Goal: Task Accomplishment & Management: Complete application form

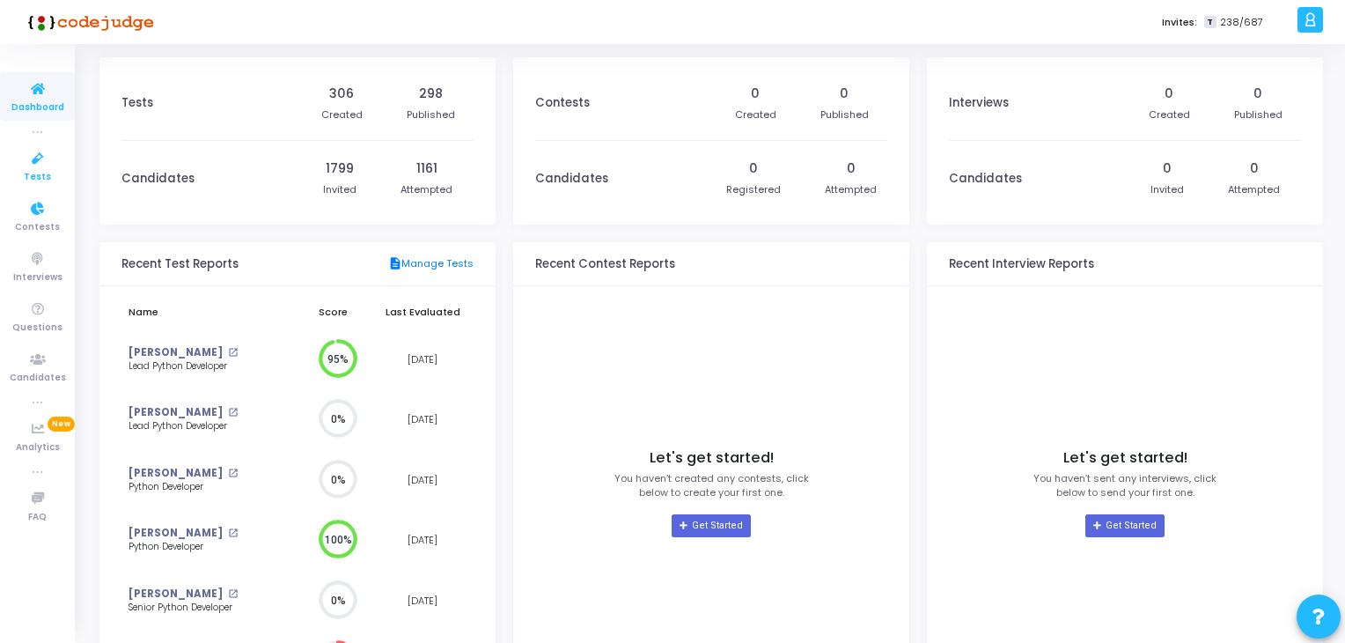
click at [32, 170] on span "Tests" at bounding box center [37, 177] width 27 height 15
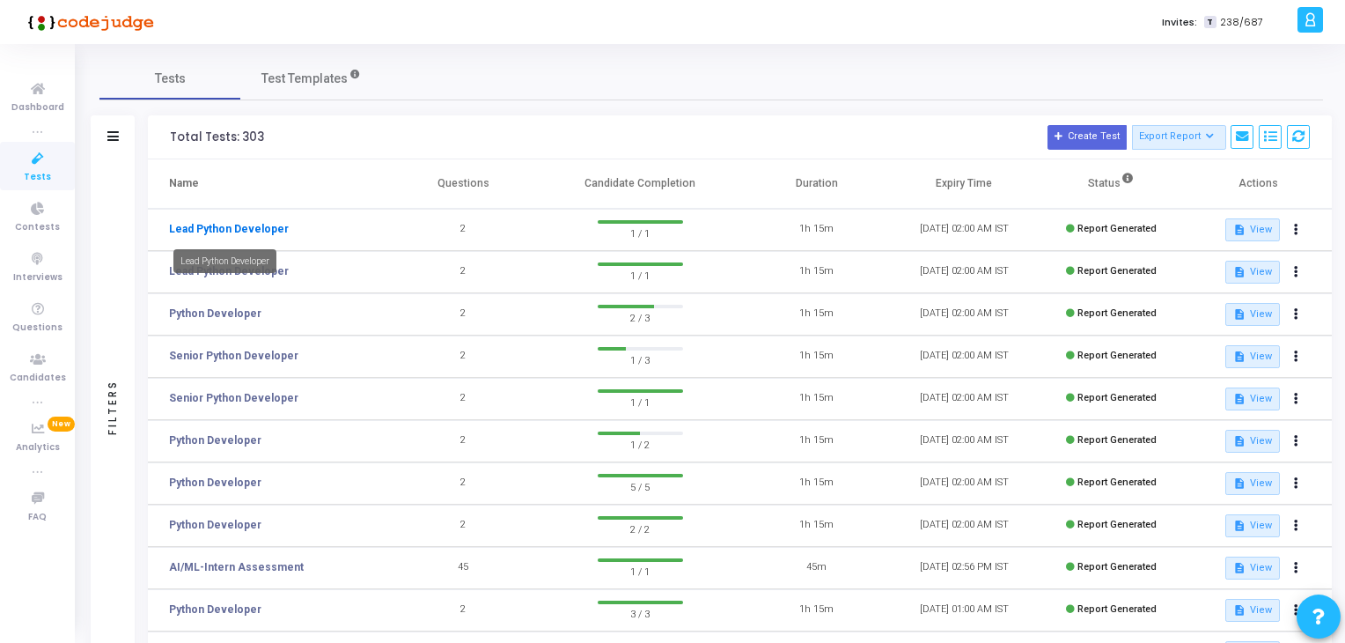
click at [249, 226] on link "Lead Python Developer" at bounding box center [229, 229] width 120 height 16
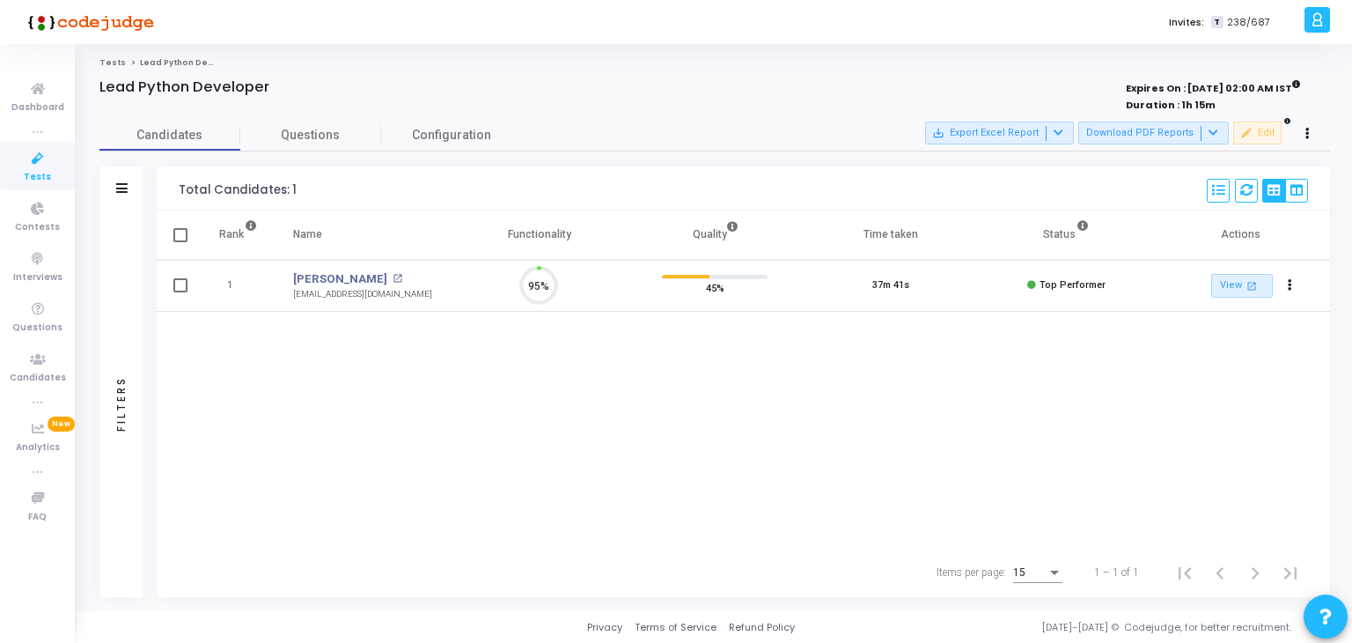
scroll to position [36, 45]
click at [358, 128] on span "Questions" at bounding box center [310, 135] width 141 height 18
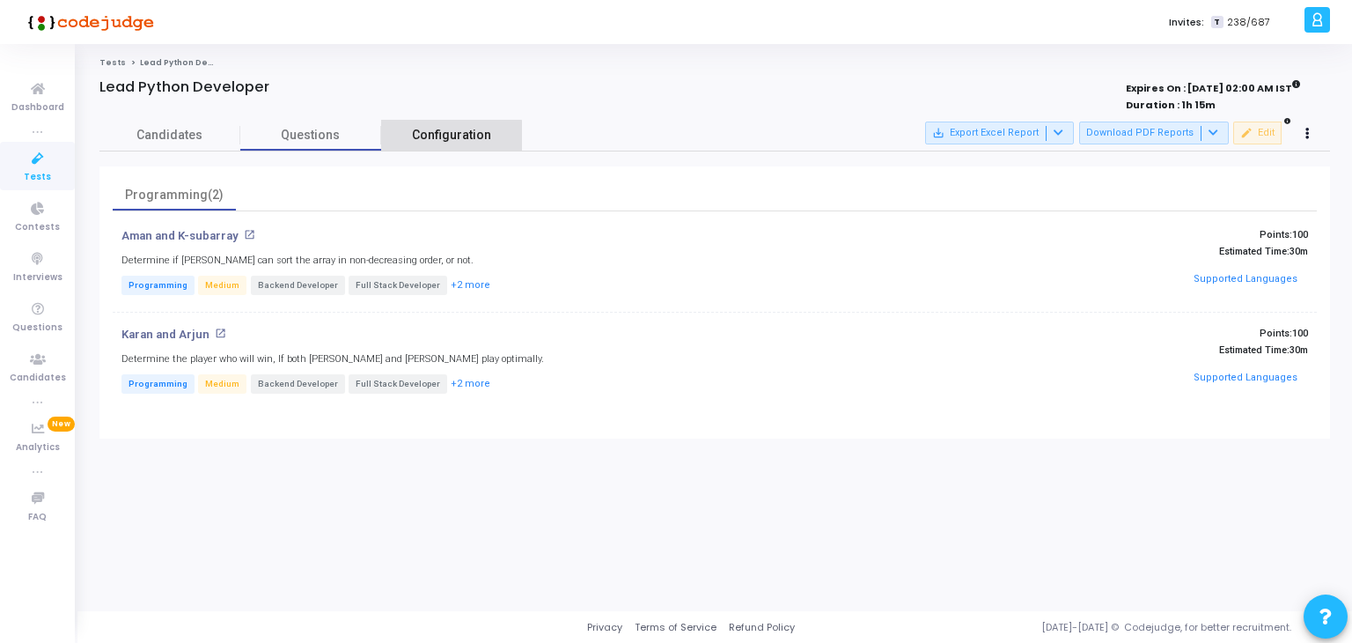
click at [450, 136] on span "Configuration" at bounding box center [451, 135] width 79 height 18
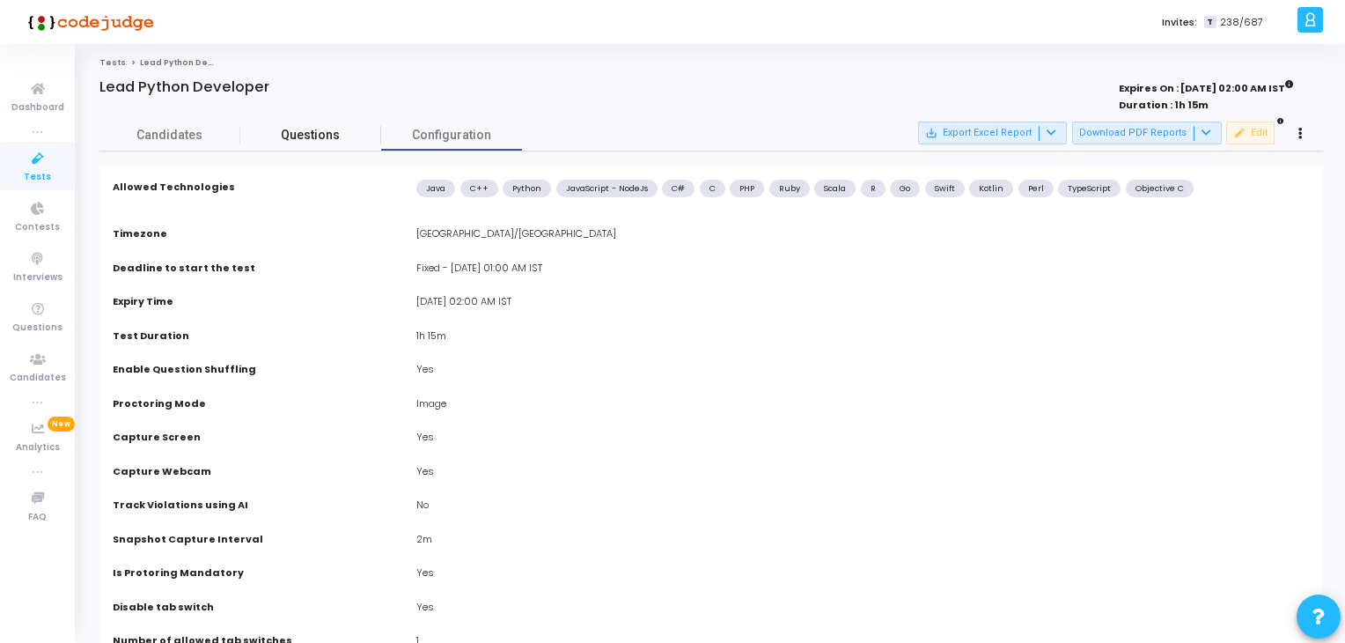
click at [324, 138] on span "Questions" at bounding box center [310, 135] width 141 height 18
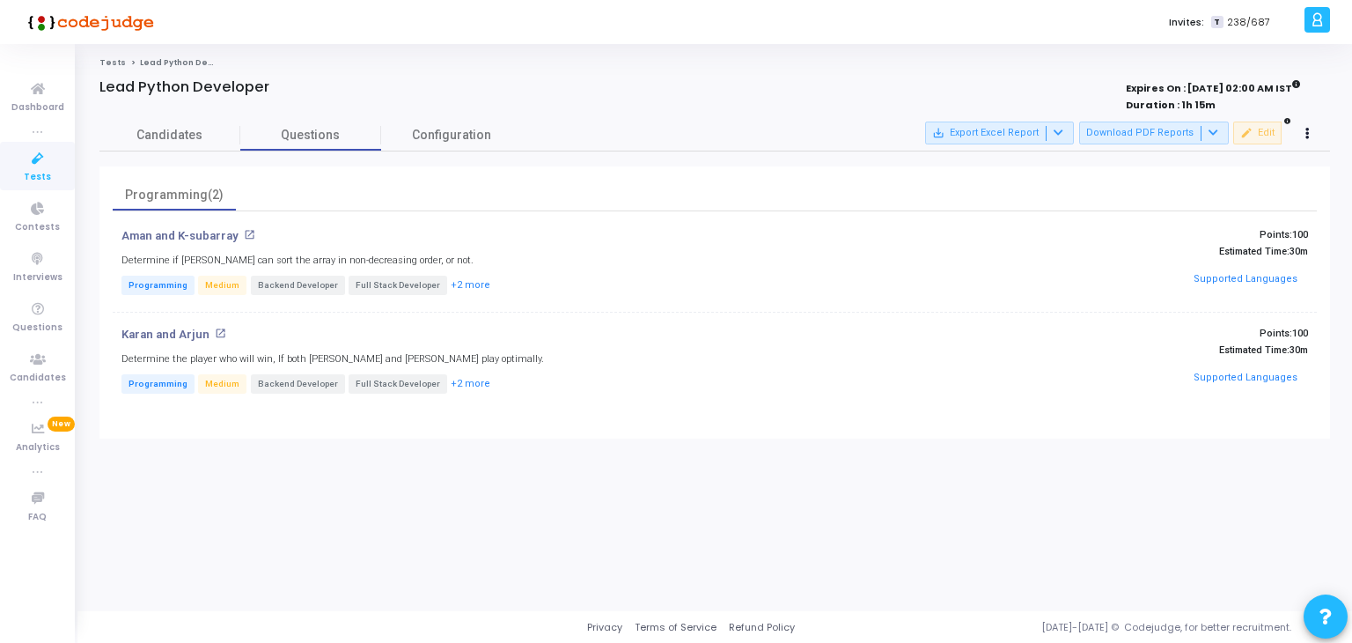
click at [136, 243] on div "Aman and K-subarray open_in_new Determine if Aman can sort the array in non-dec…" at bounding box center [514, 263] width 803 height 69
click at [165, 233] on p "Aman and K-subarray" at bounding box center [179, 236] width 117 height 14
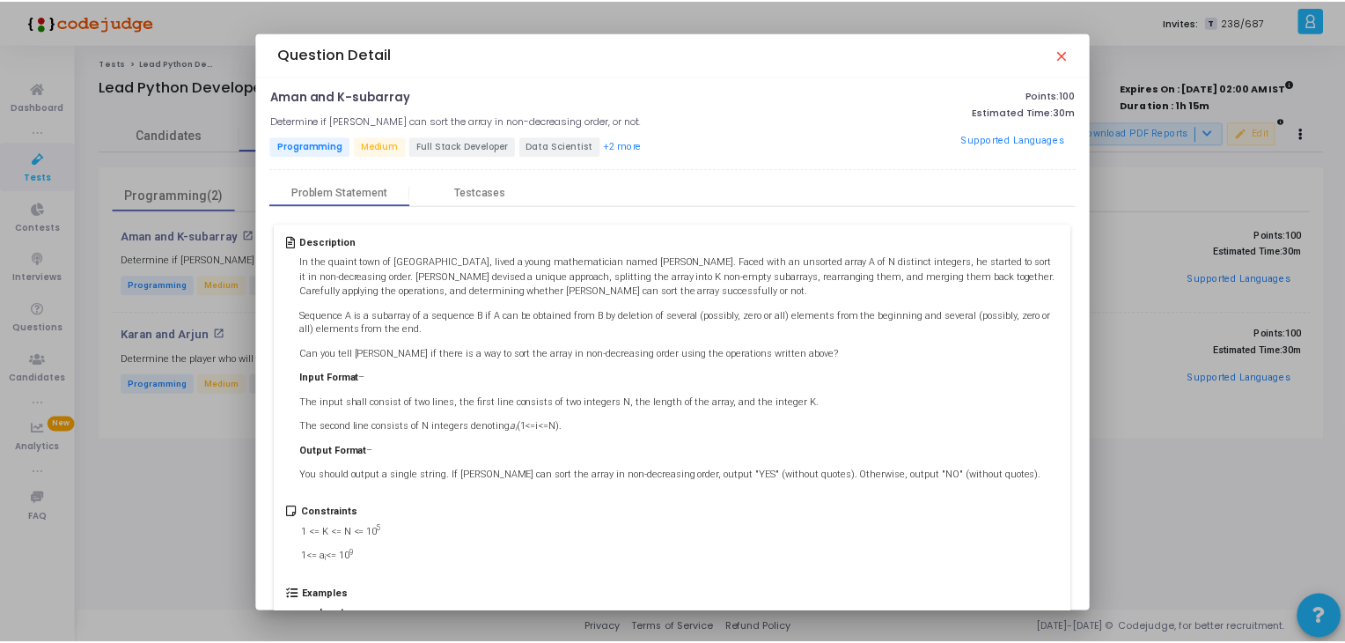
scroll to position [0, 0]
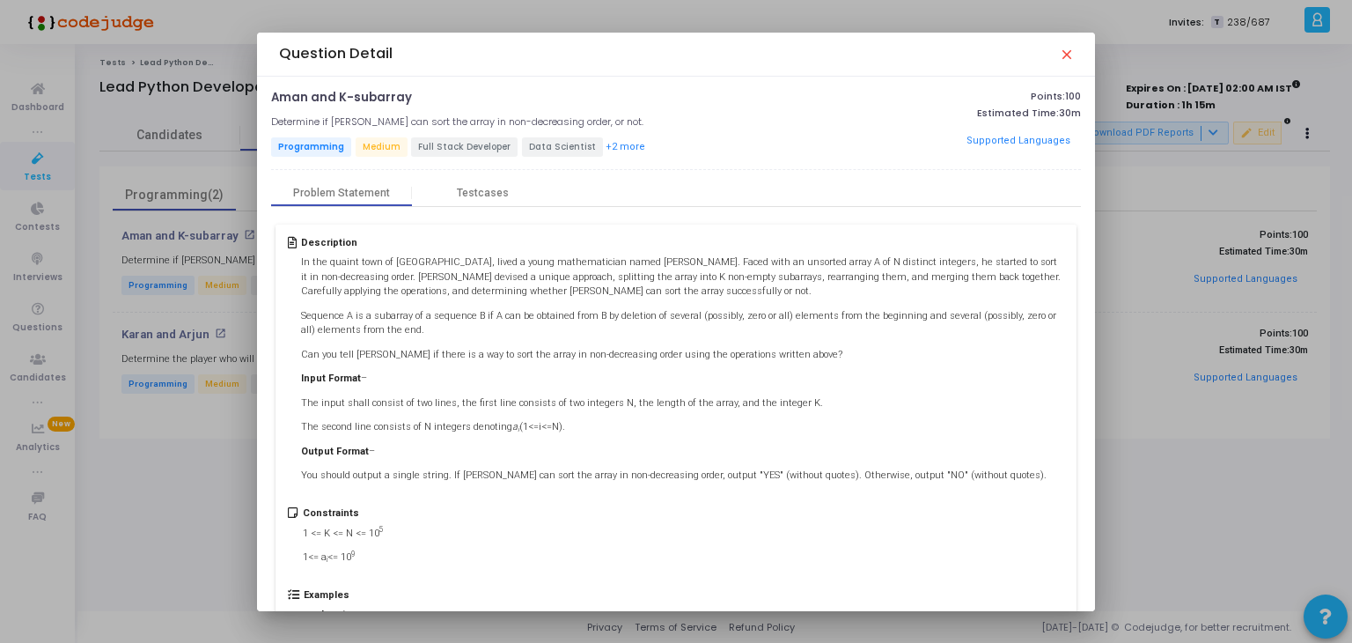
click at [1067, 47] on mat-icon "close" at bounding box center [1066, 54] width 14 height 14
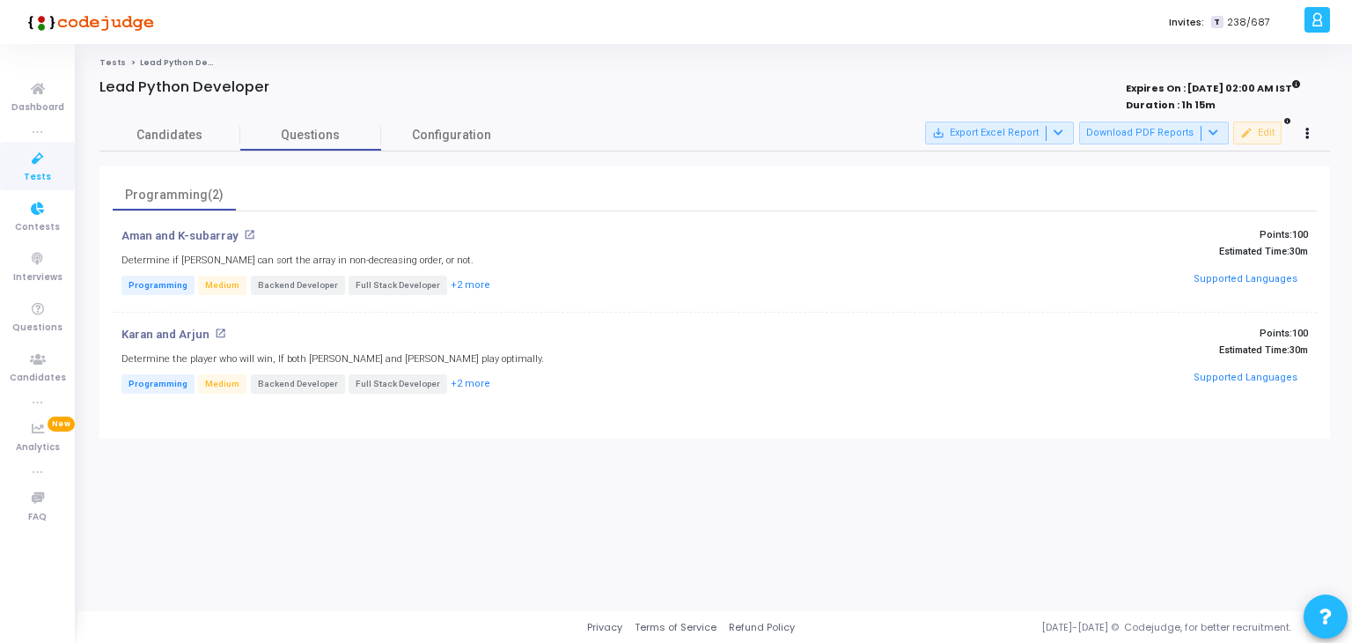
click at [31, 166] on icon at bounding box center [37, 159] width 37 height 22
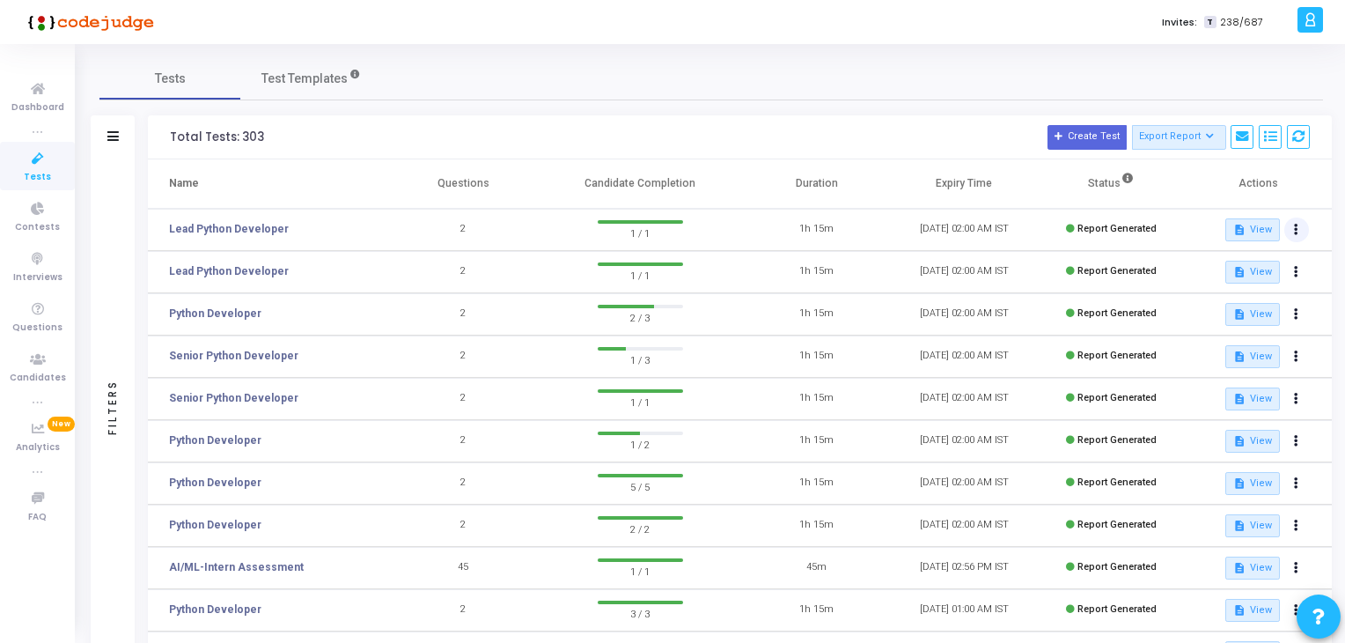
click at [1297, 227] on button at bounding box center [1296, 229] width 25 height 25
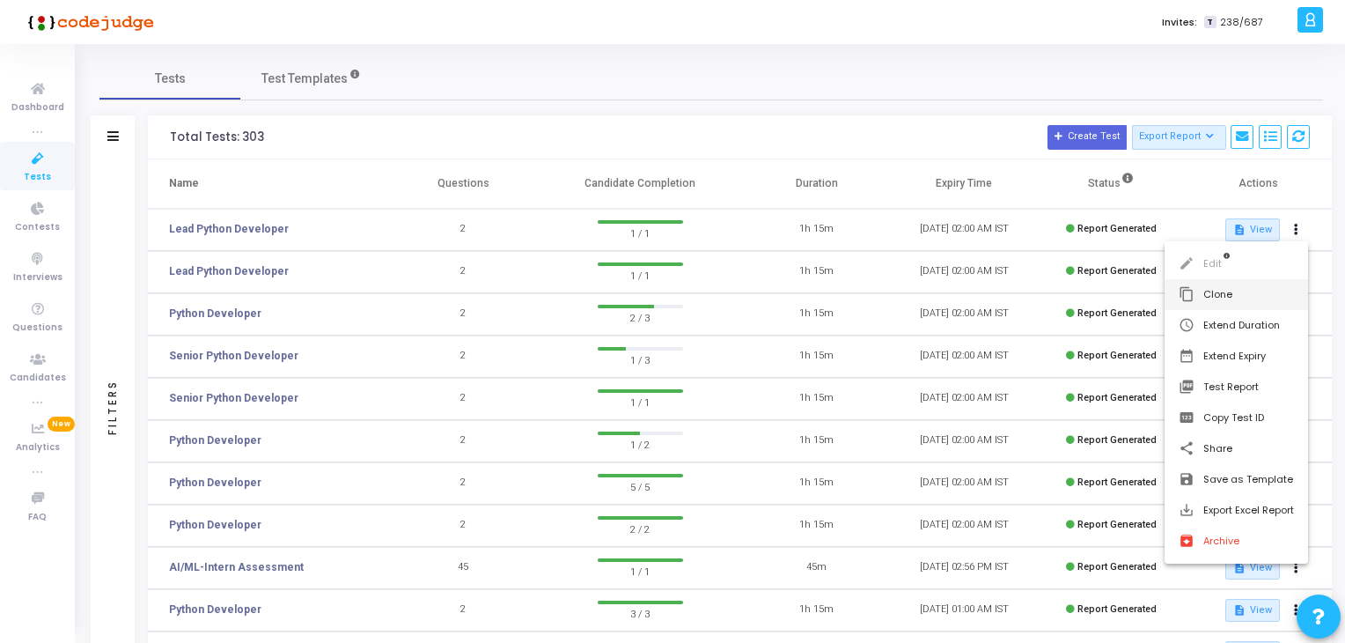
click at [1202, 293] on button "content_copy Clone" at bounding box center [1236, 294] width 143 height 31
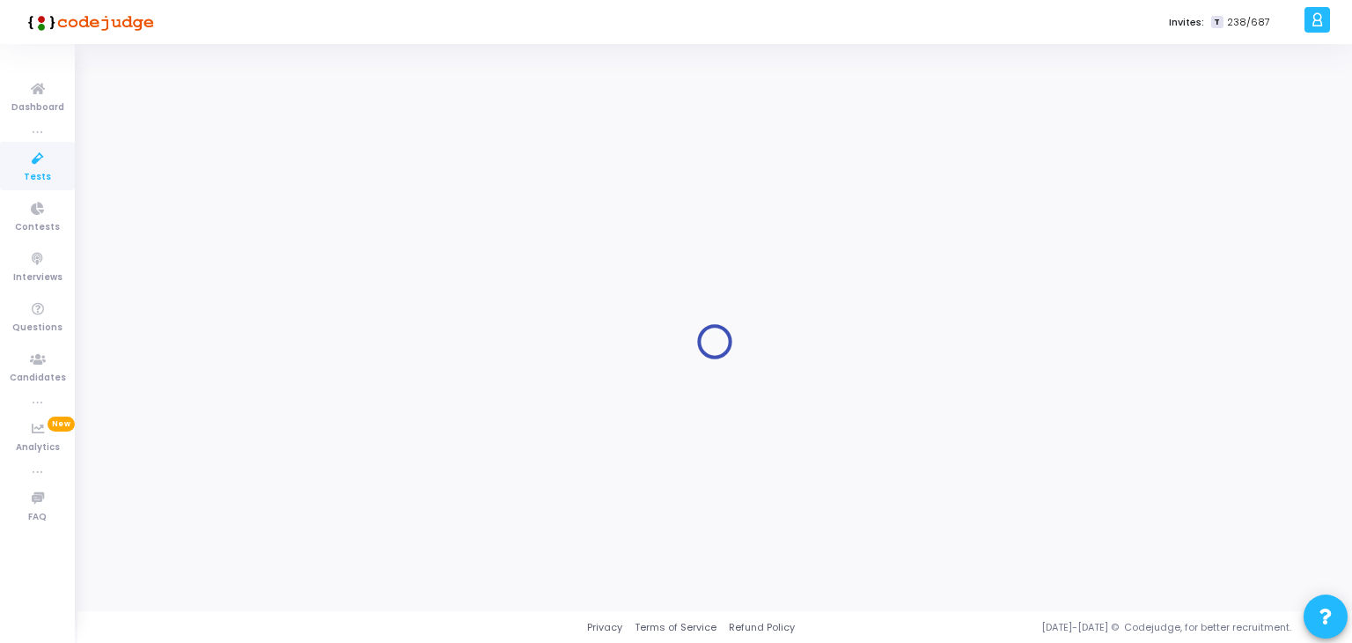
type input "Lead Python Developer"
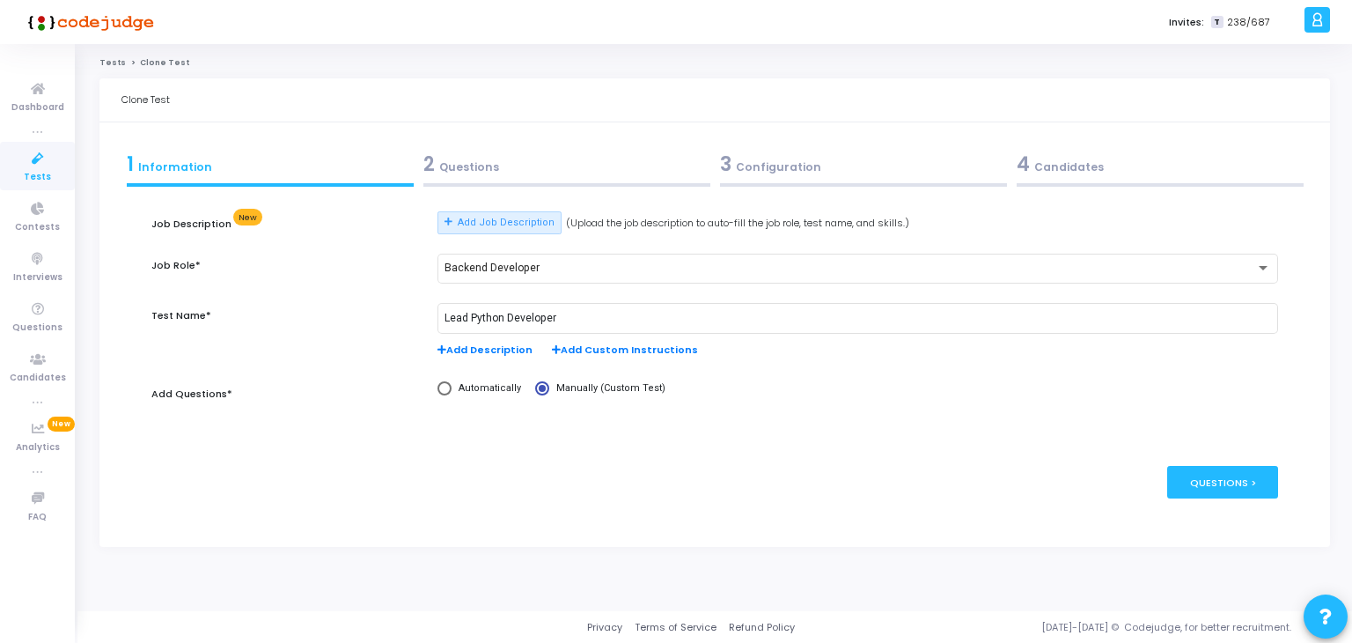
click at [530, 171] on div "2 Questions" at bounding box center [566, 164] width 287 height 29
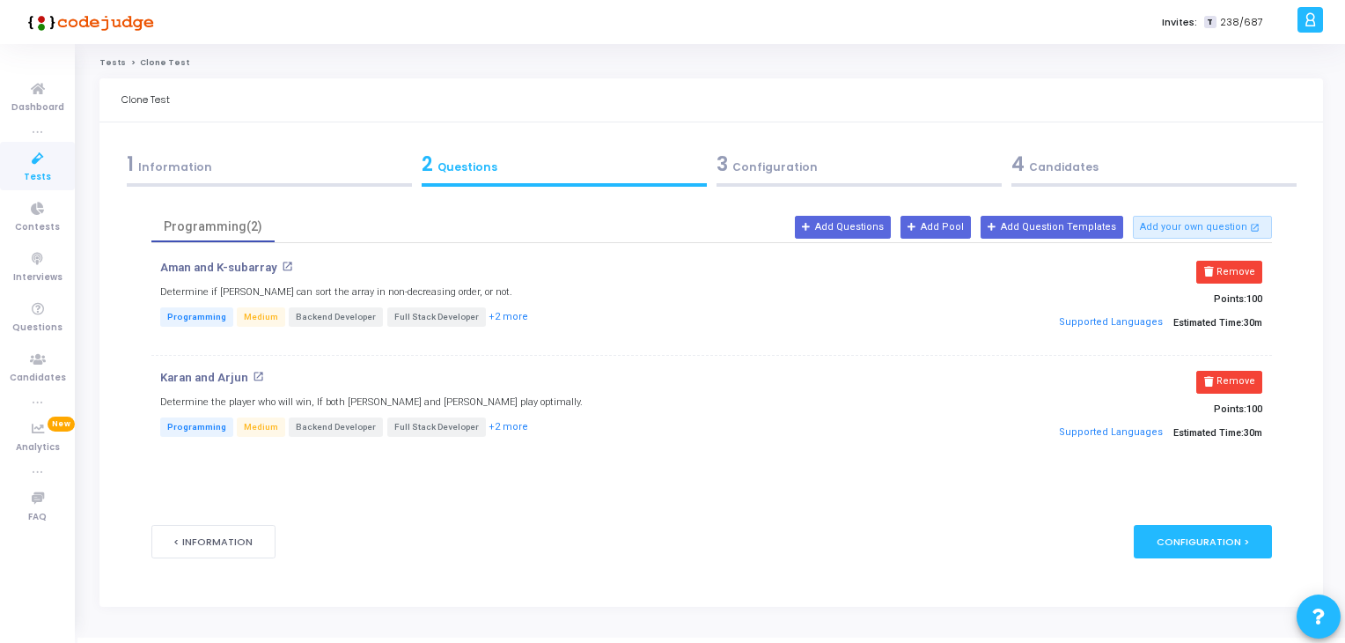
click at [734, 159] on div "3 Configuration" at bounding box center [859, 164] width 285 height 29
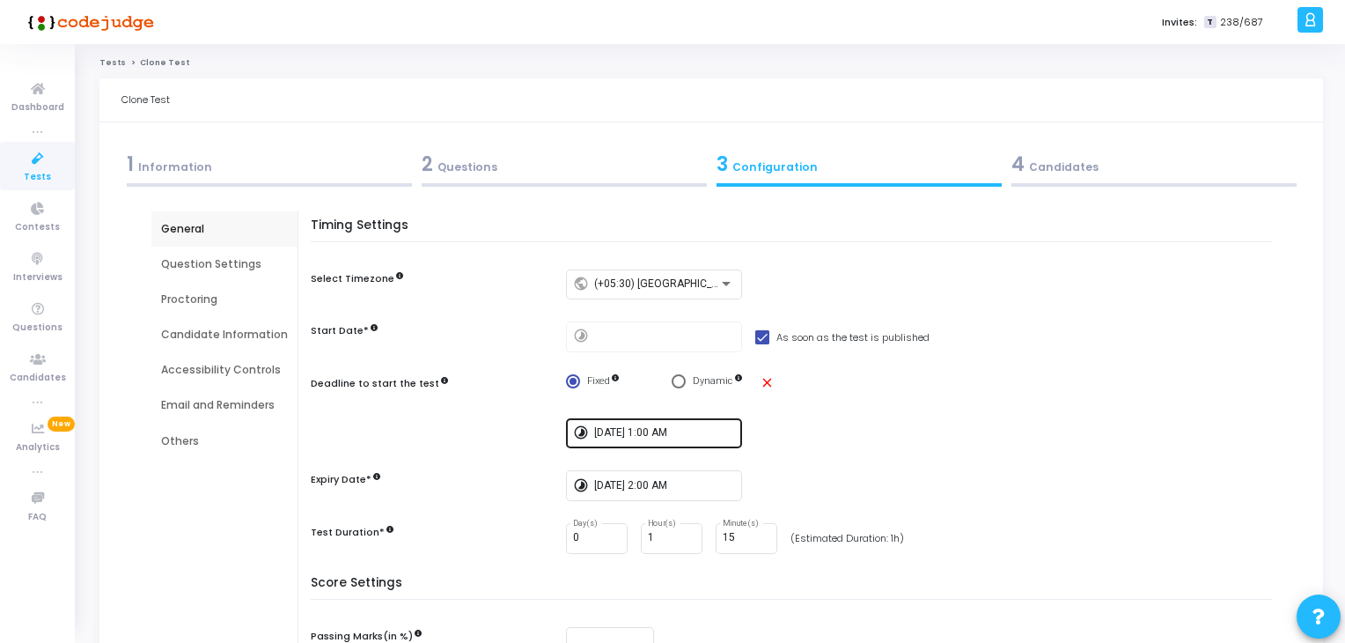
click at [599, 436] on input "[DATE] 1:00 AM" at bounding box center [664, 433] width 141 height 12
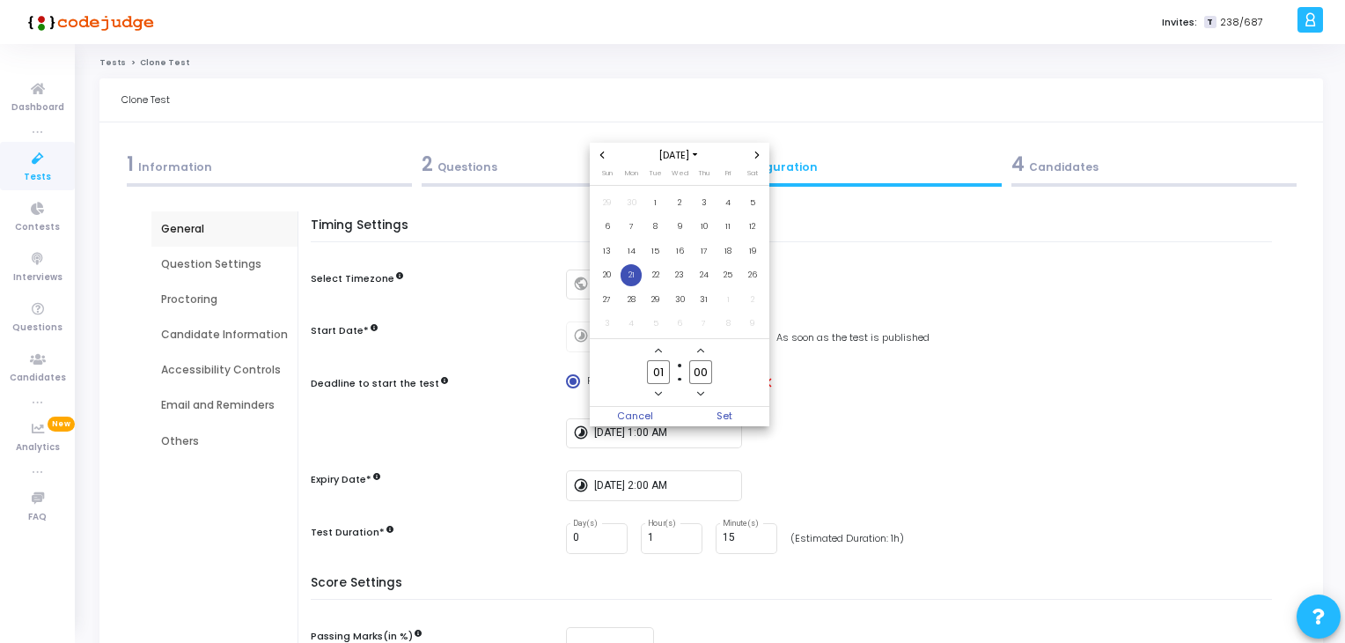
click at [755, 149] on span "Next month" at bounding box center [757, 154] width 15 height 15
click at [701, 247] on span "18" at bounding box center [704, 251] width 22 height 22
click at [719, 254] on span "19" at bounding box center [728, 251] width 22 height 22
click at [703, 411] on span "Set" at bounding box center [725, 416] width 90 height 19
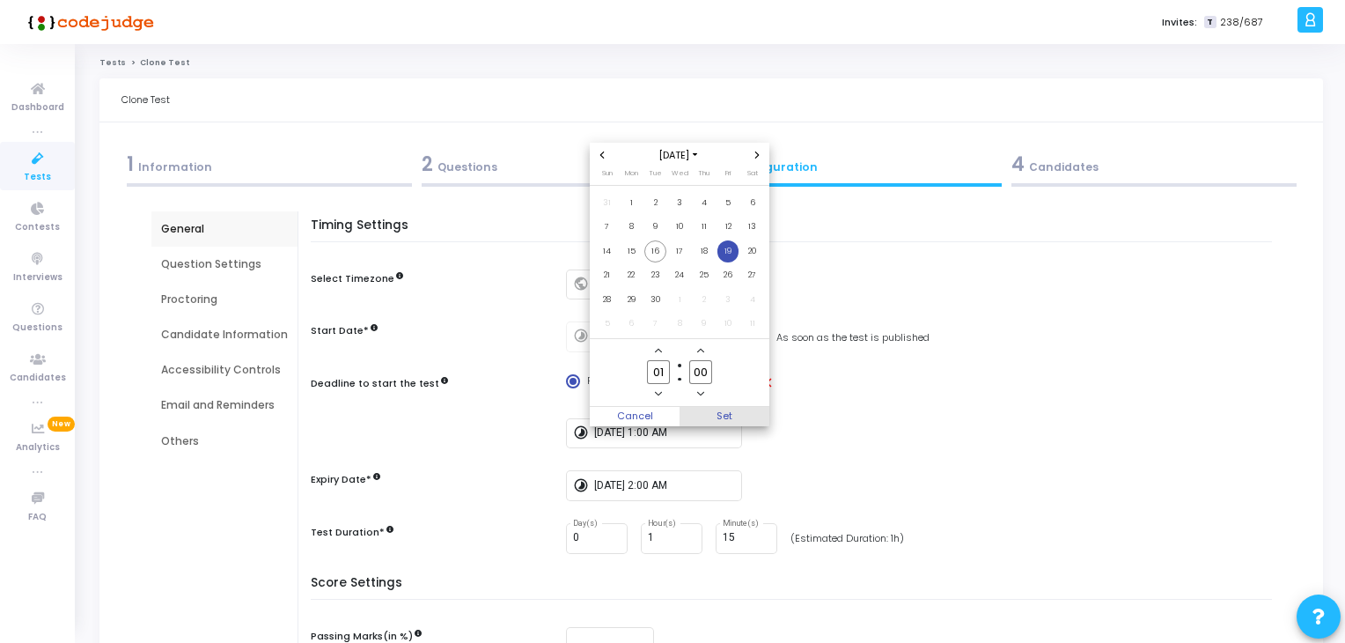
type input "[DATE] 1:00 AM"
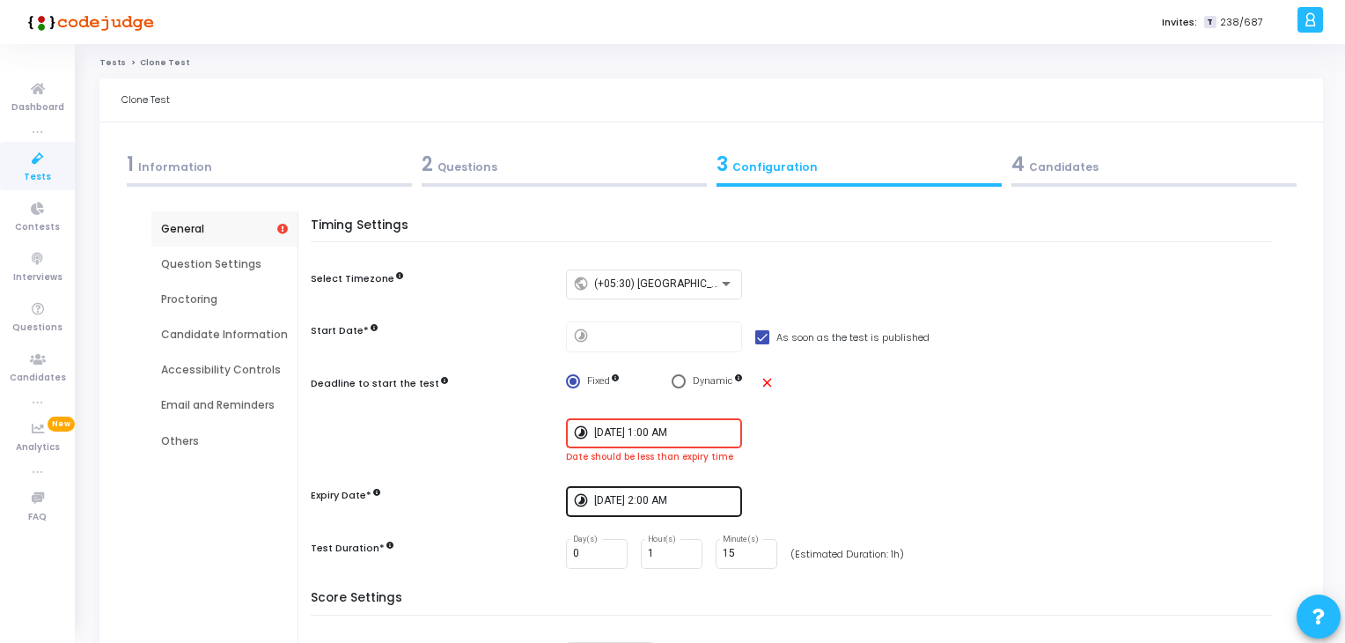
click at [665, 491] on div "[DATE] 2:00 AM" at bounding box center [664, 499] width 141 height 33
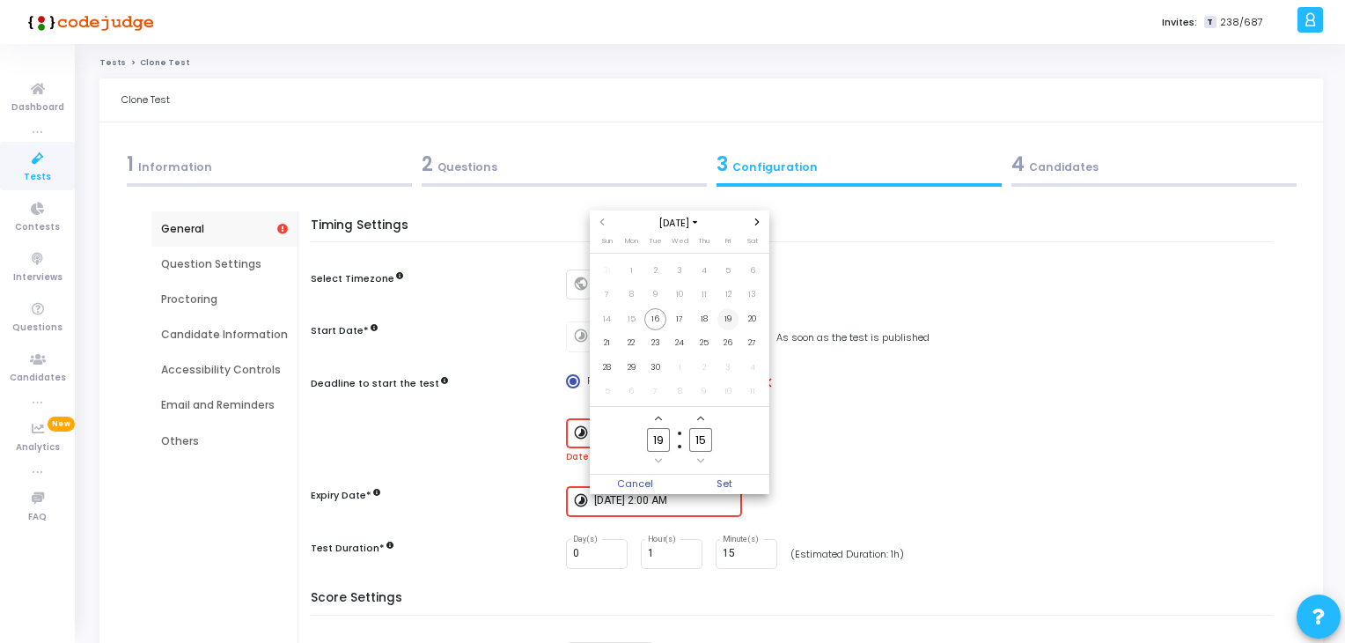
click at [728, 313] on span "19" at bounding box center [728, 319] width 22 height 22
click at [667, 437] on input "19" at bounding box center [658, 440] width 23 height 24
type input "02"
click at [711, 437] on input "15" at bounding box center [700, 440] width 23 height 24
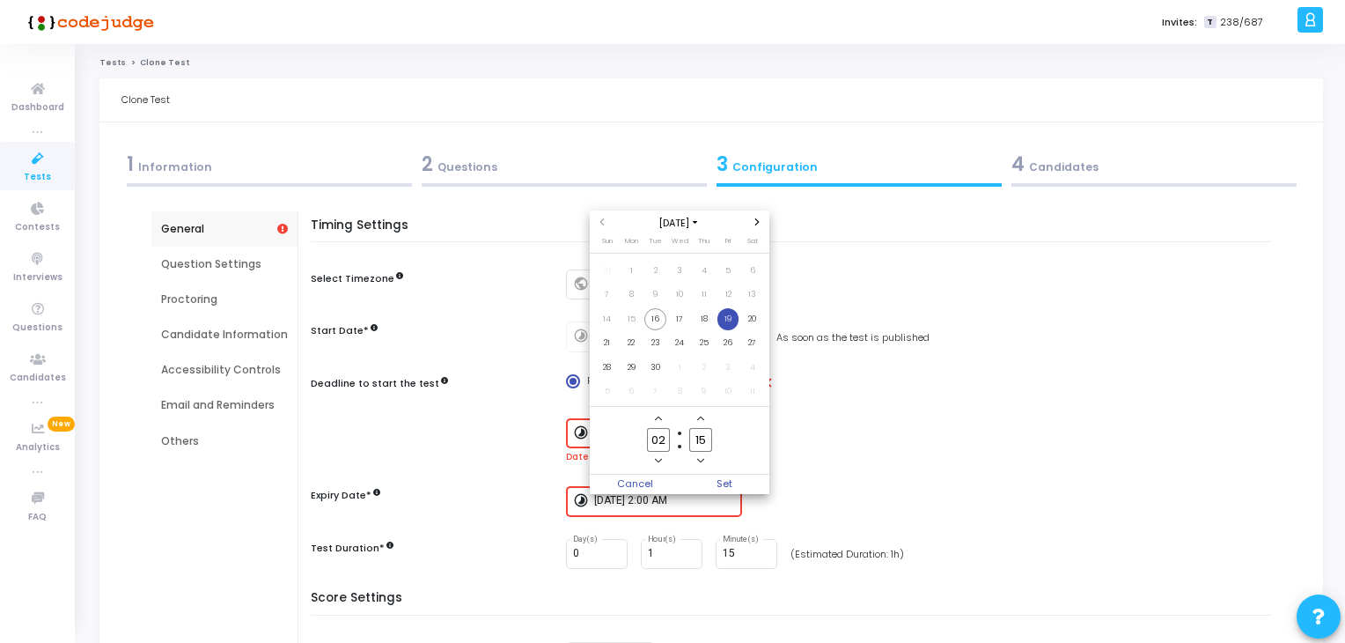
click at [711, 437] on input "15" at bounding box center [700, 440] width 23 height 24
type input "00"
click at [739, 475] on span "Set" at bounding box center [725, 483] width 90 height 19
type input "[DATE] 2:00 AM"
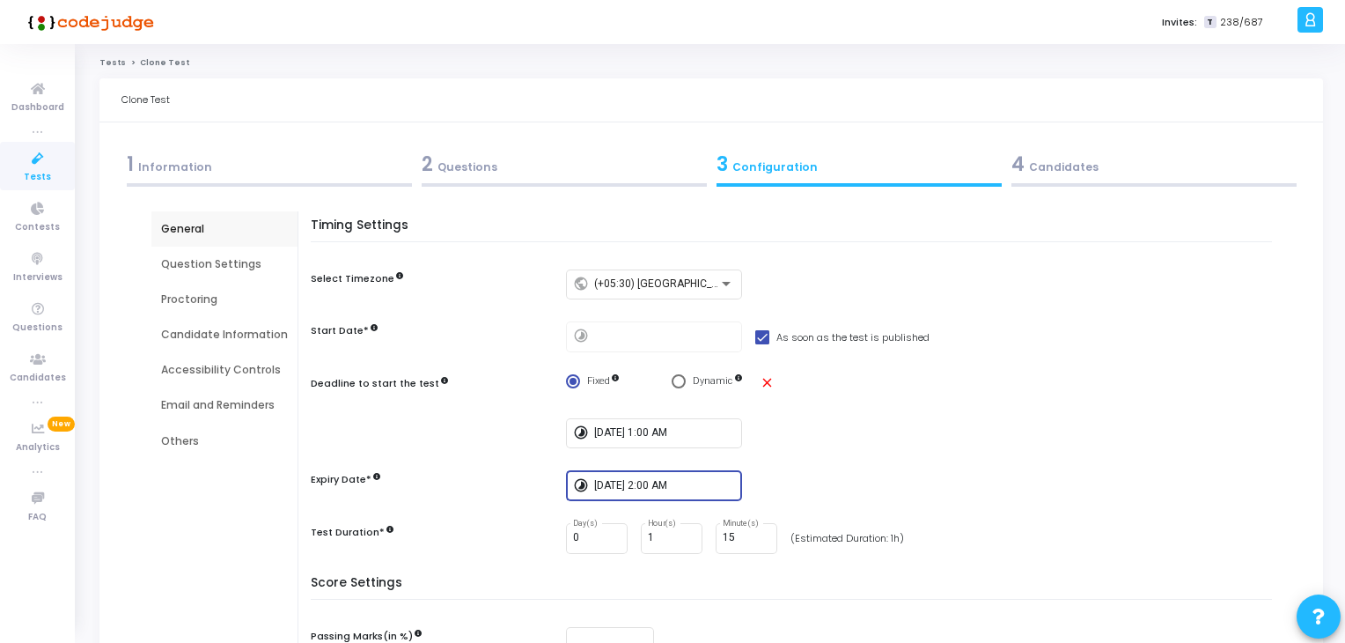
click at [1047, 171] on div "4 Candidates" at bounding box center [1153, 164] width 285 height 29
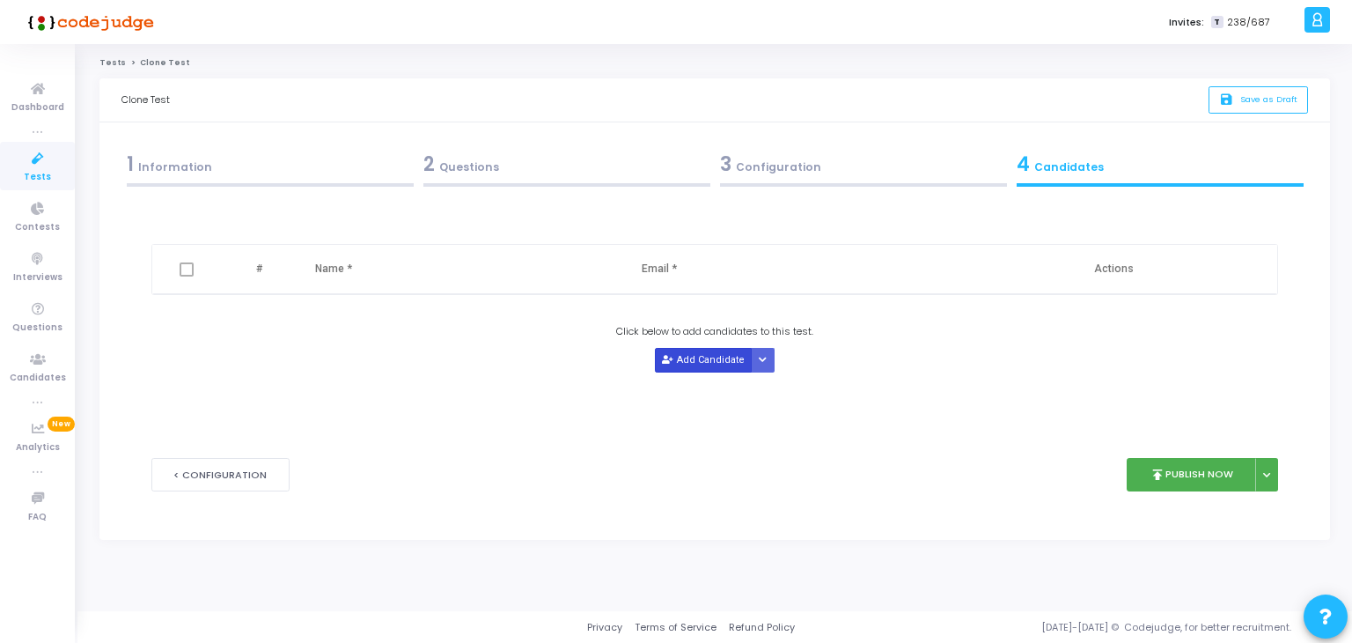
click at [727, 356] on button "Add Candidate" at bounding box center [703, 360] width 97 height 24
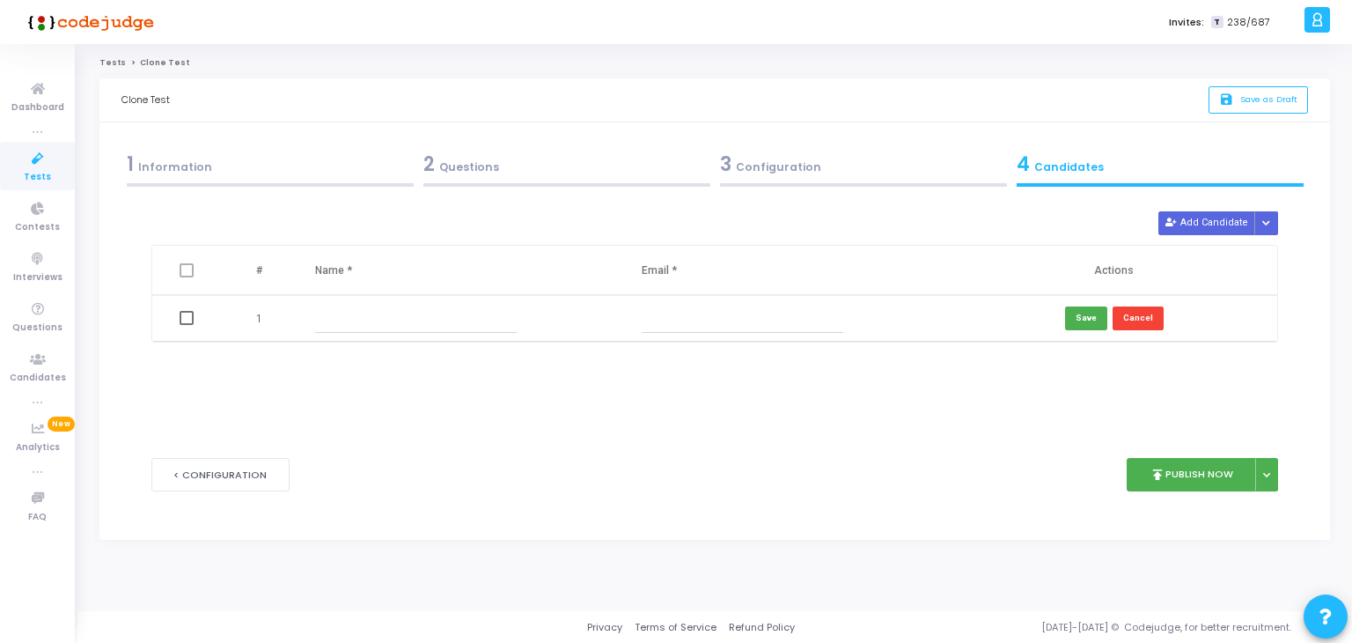
click at [467, 298] on td at bounding box center [461, 318] width 327 height 47
click at [468, 318] on input "text" at bounding box center [416, 318] width 202 height 29
paste input "[PERSON_NAME]"
type input "[PERSON_NAME]"
click at [710, 318] on input "text" at bounding box center [743, 318] width 202 height 29
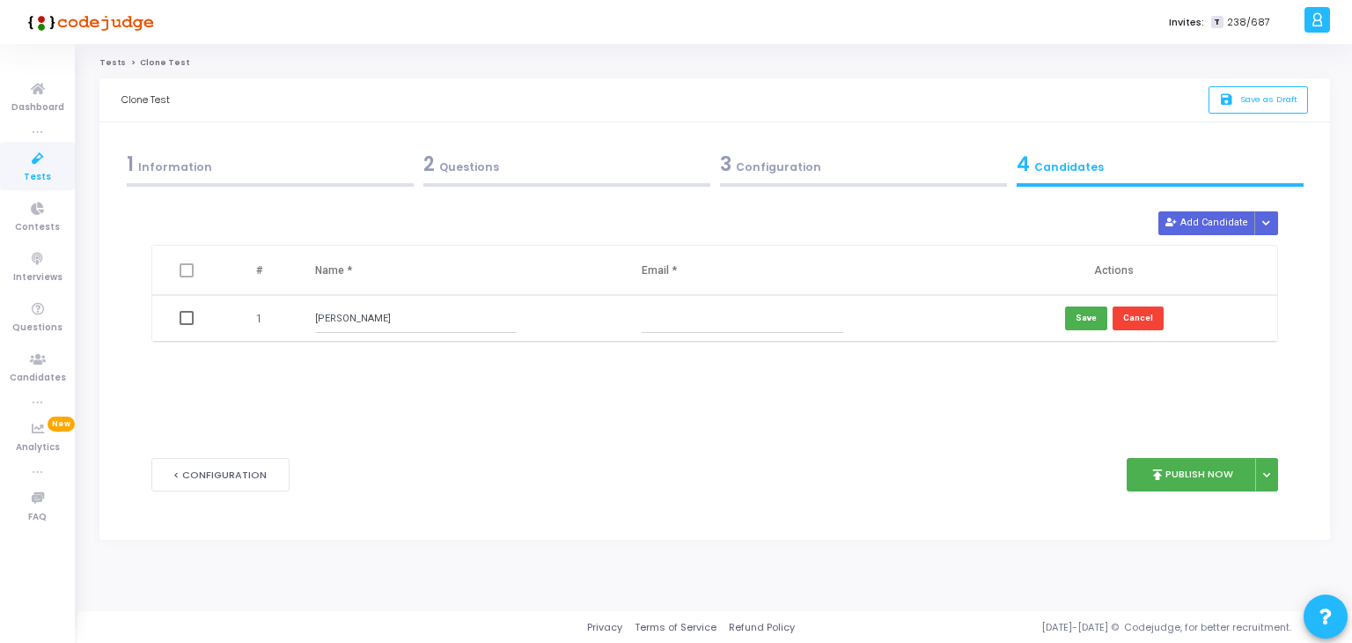
paste input "[EMAIL_ADDRESS][DOMAIN_NAME]"
type input "[EMAIL_ADDRESS][DOMAIN_NAME]"
click at [1098, 311] on button "Save" at bounding box center [1086, 318] width 42 height 24
click at [299, 156] on div "1 Information" at bounding box center [270, 164] width 287 height 29
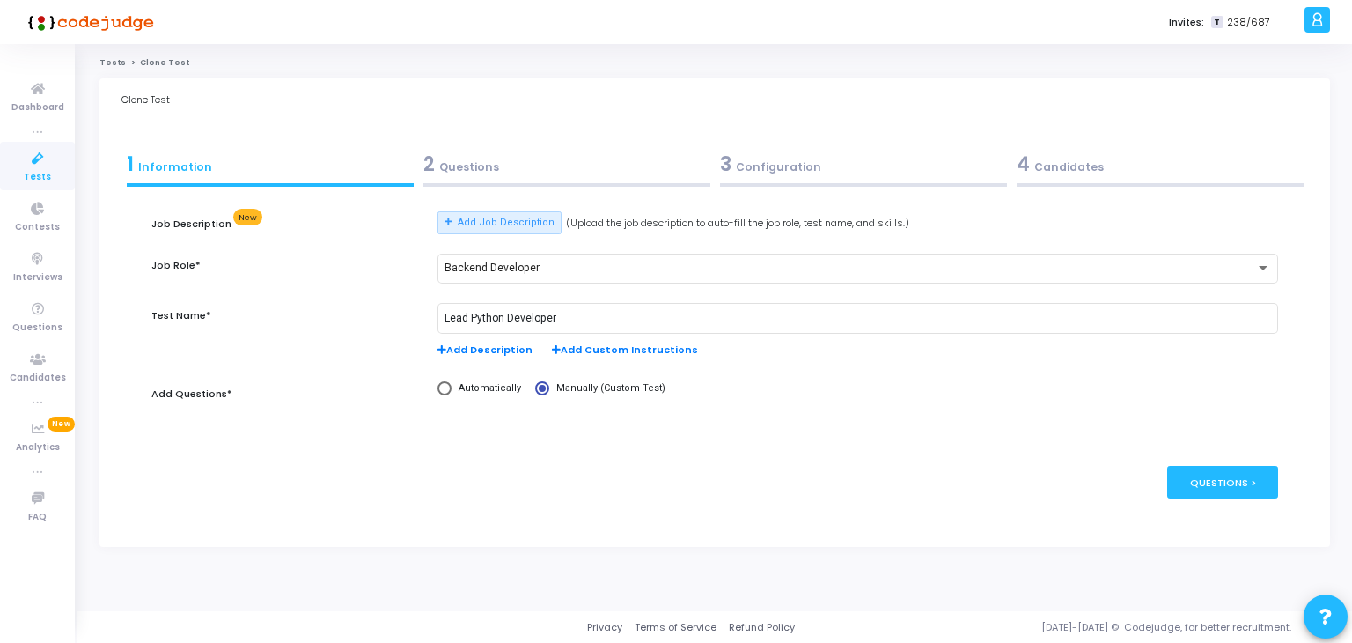
click at [482, 183] on div at bounding box center [566, 185] width 287 height 4
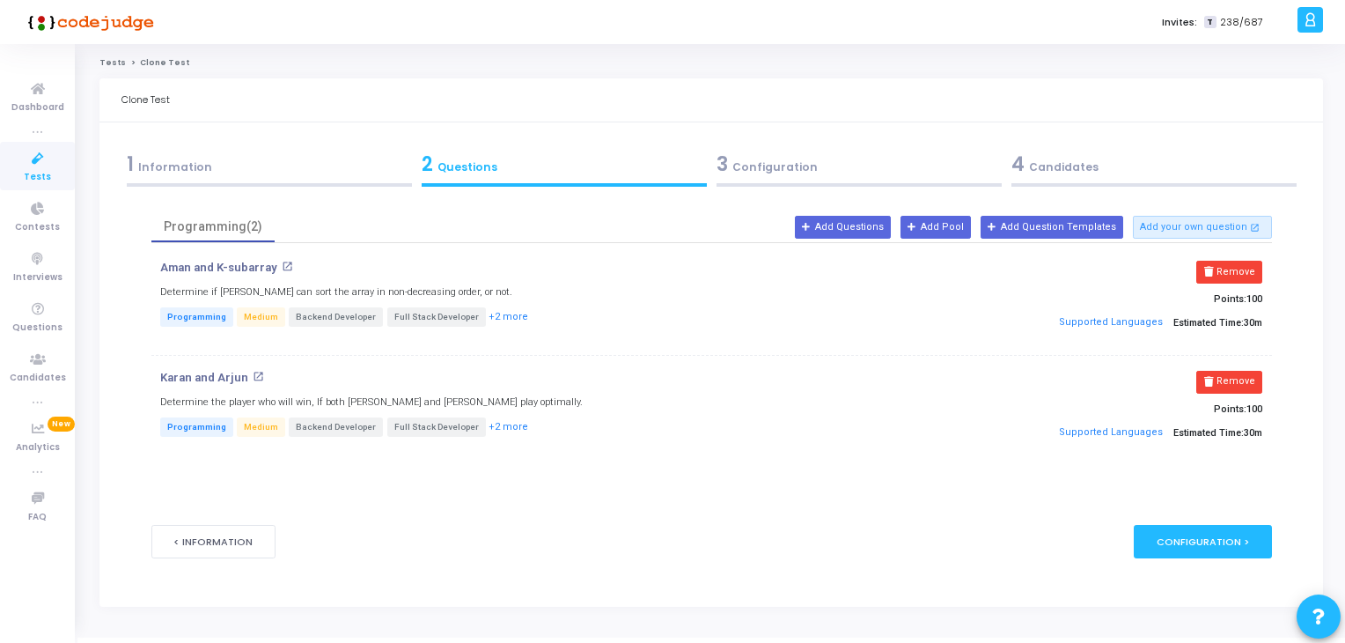
click at [783, 181] on div "3 Configuration" at bounding box center [858, 168] width 295 height 48
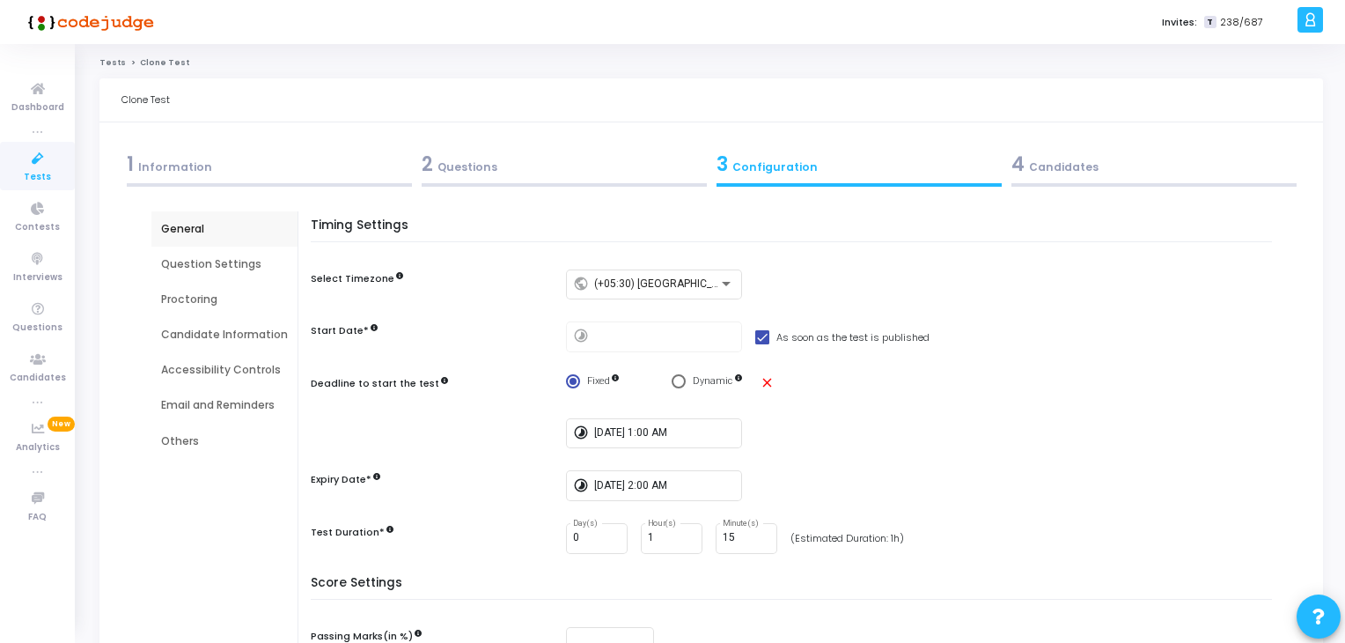
click at [1032, 174] on div "4 Candidates" at bounding box center [1153, 164] width 285 height 29
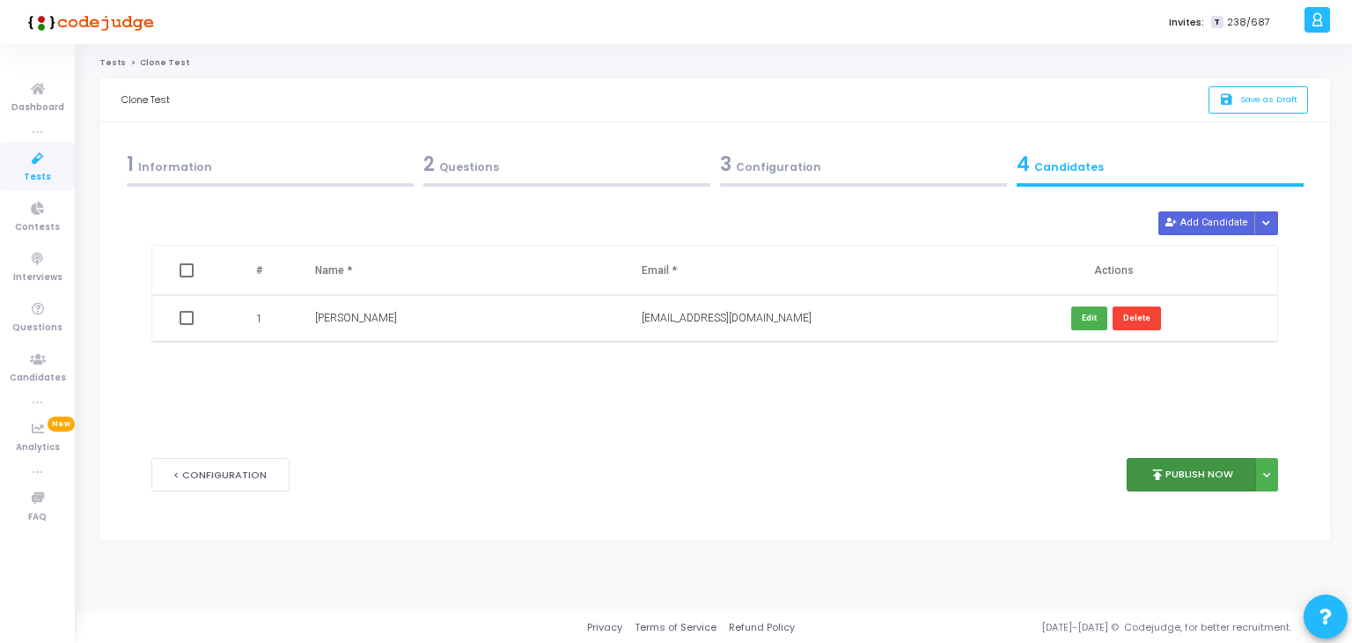
click at [1208, 480] on button "publish Publish Now" at bounding box center [1191, 475] width 129 height 34
